Goal: Task Accomplishment & Management: Manage account settings

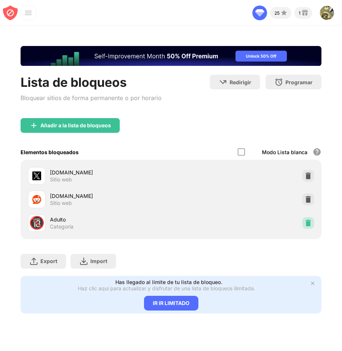
click at [306, 222] on img at bounding box center [308, 222] width 7 height 7
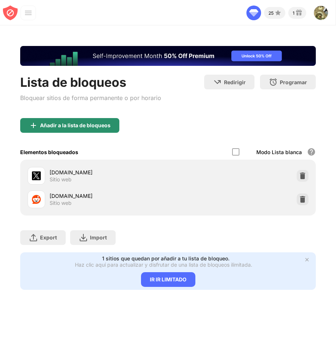
click at [52, 126] on div "Añadir a la lista de bloqueos" at bounding box center [75, 125] width 71 height 6
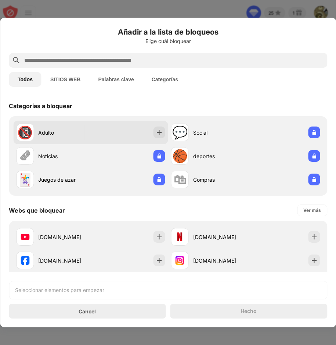
click at [96, 126] on div "🔞 Adulto" at bounding box center [90, 133] width 155 height 24
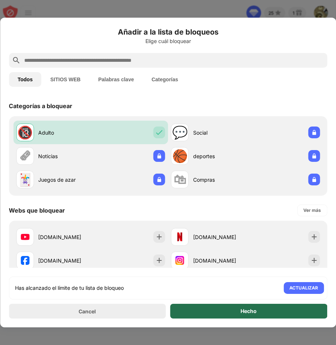
click at [244, 311] on div "Hecho" at bounding box center [249, 311] width 16 height 6
